Goal: Find specific page/section: Find specific page/section

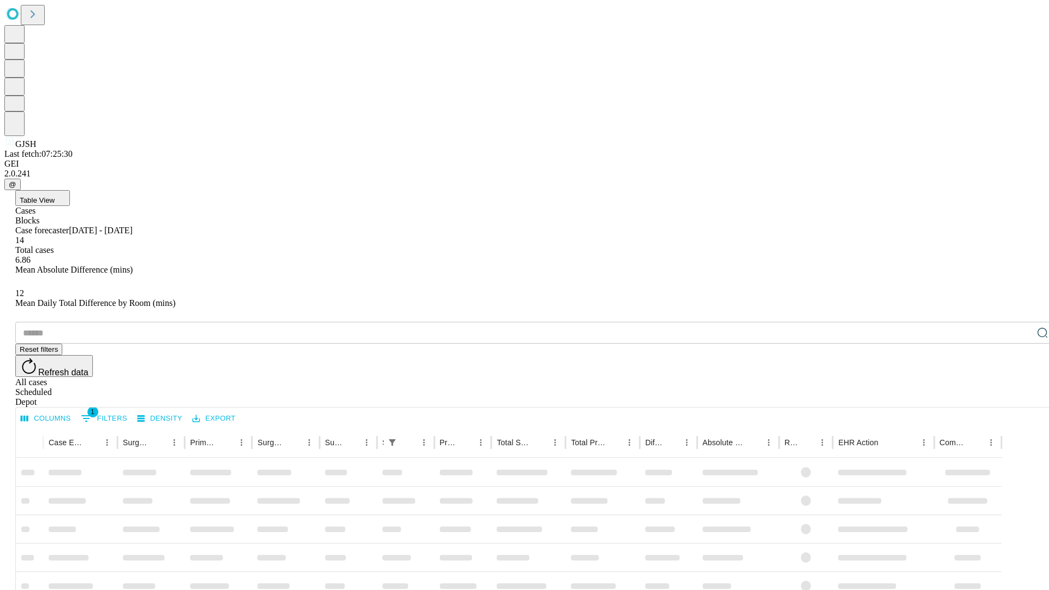
click at [1020, 397] on div "Depot" at bounding box center [535, 402] width 1040 height 10
